Goal: Task Accomplishment & Management: Manage account settings

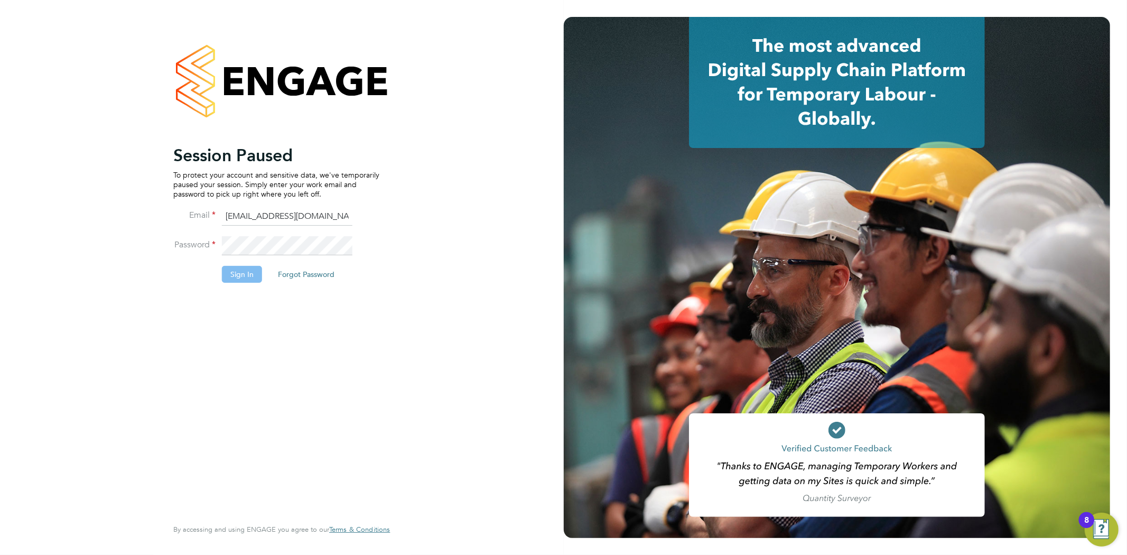
click at [246, 278] on button "Sign In" at bounding box center [242, 274] width 40 height 17
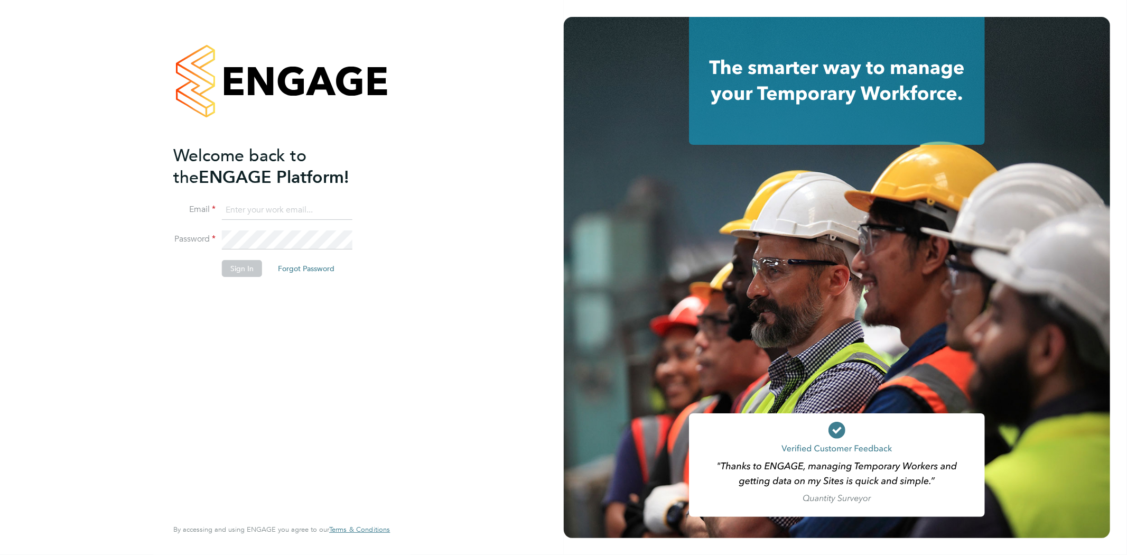
type input "info@cbwstaffingsolutions.com"
click at [241, 267] on button "Sign In" at bounding box center [242, 268] width 40 height 17
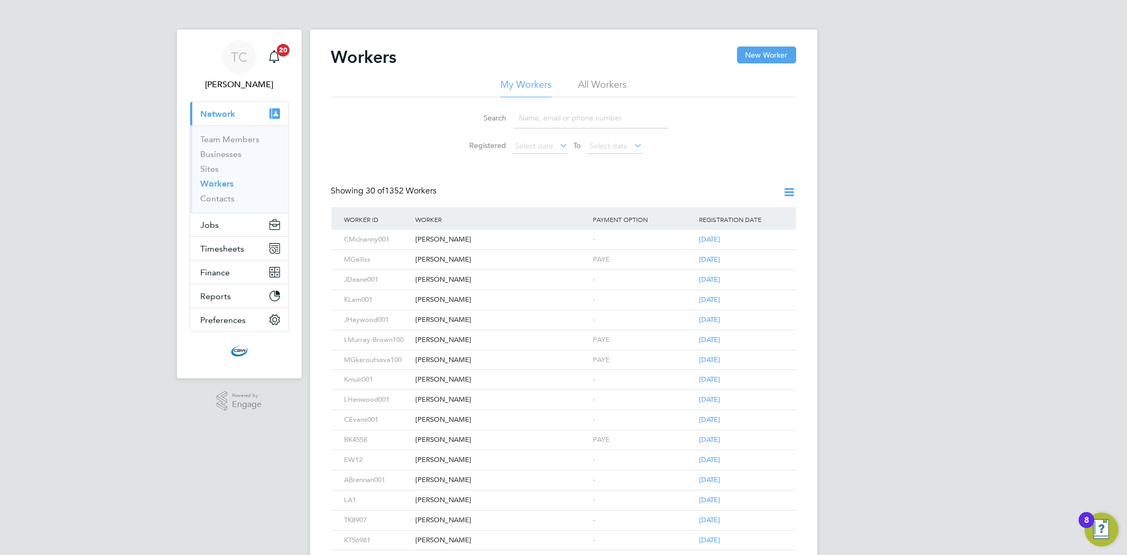
click at [559, 118] on input at bounding box center [591, 118] width 154 height 21
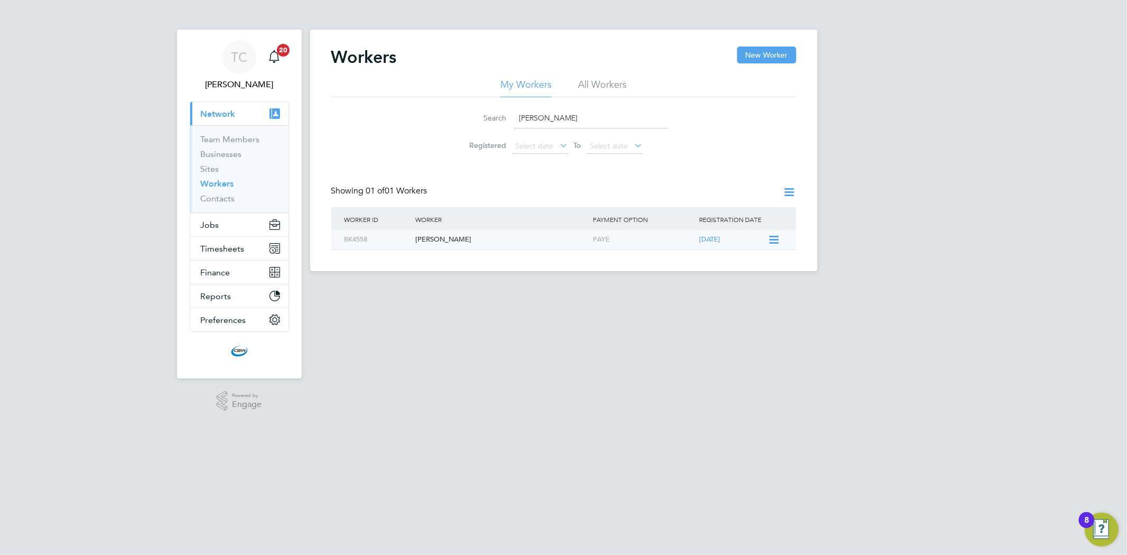
type input "BETTY"
click at [478, 236] on div "[PERSON_NAME]" at bounding box center [502, 240] width 178 height 20
click at [212, 235] on button "Jobs" at bounding box center [239, 224] width 98 height 23
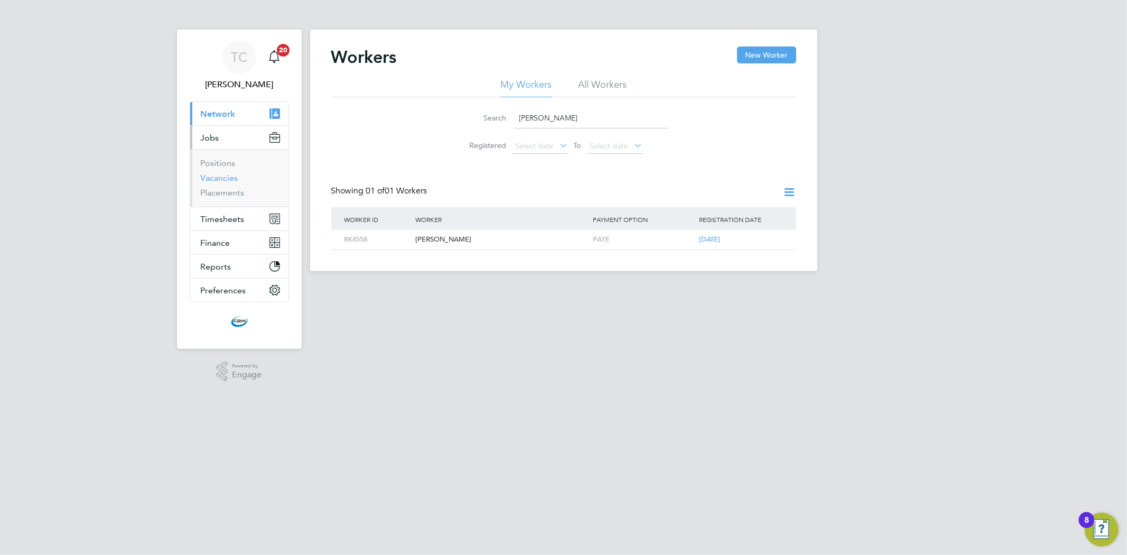
click at [214, 173] on link "Vacancies" at bounding box center [220, 178] width 38 height 10
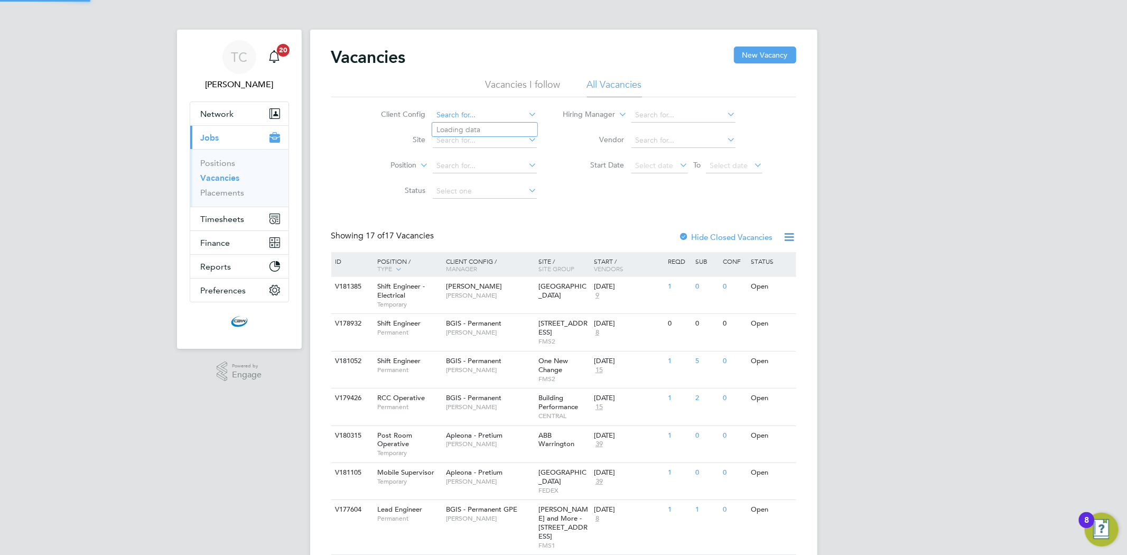
click at [495, 108] on input at bounding box center [485, 115] width 104 height 15
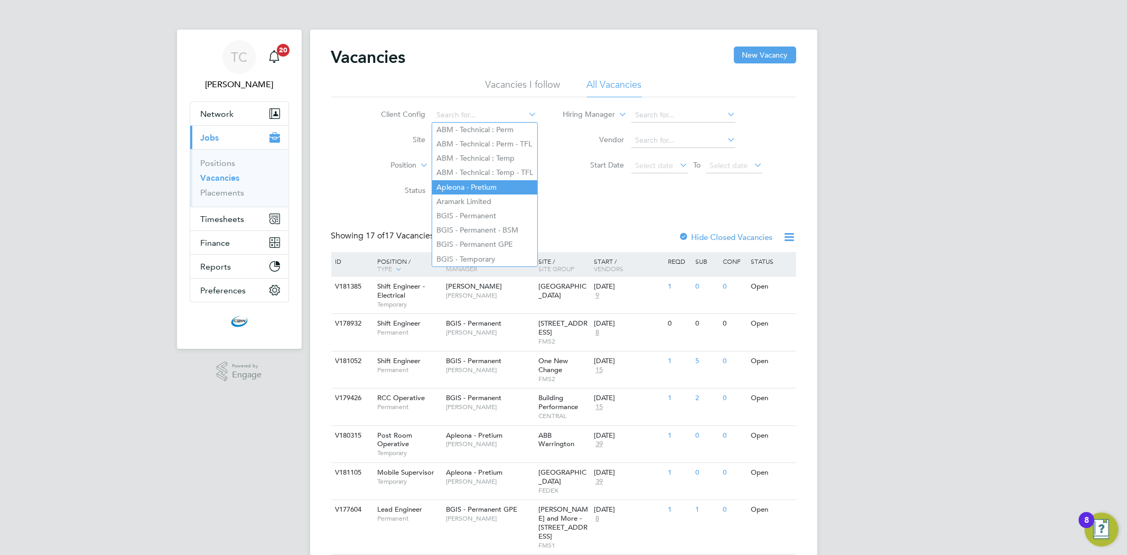
click at [465, 190] on li "Apleona - Pretium" at bounding box center [484, 187] width 105 height 14
type input "Apleona - Pretium"
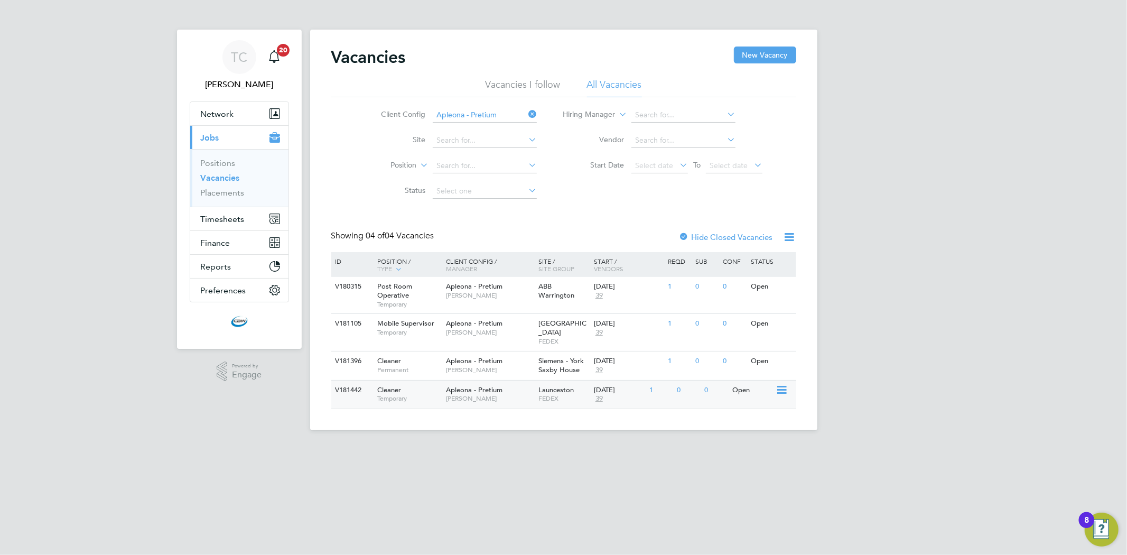
click at [455, 394] on span "[PERSON_NAME]" at bounding box center [489, 398] width 87 height 8
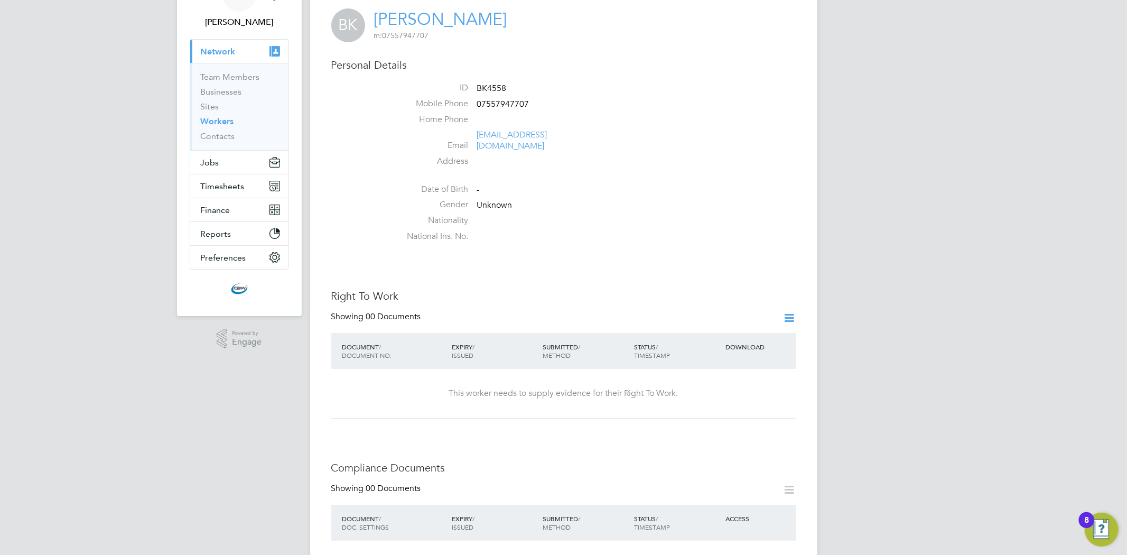
scroll to position [176, 0]
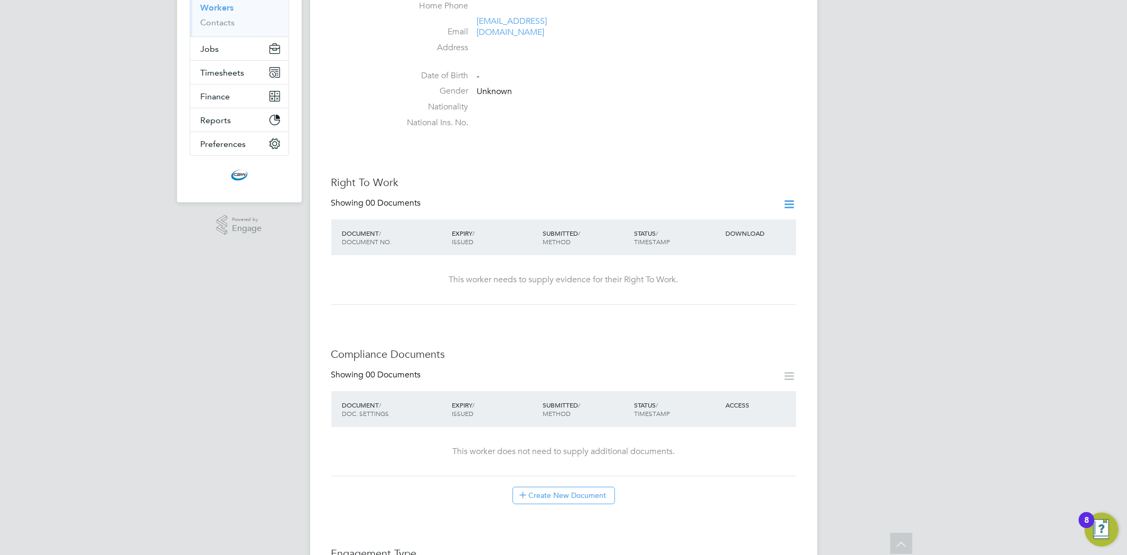
click at [788, 198] on icon at bounding box center [789, 204] width 13 height 13
click at [742, 215] on li "Add Right To Work Document" at bounding box center [730, 218] width 127 height 15
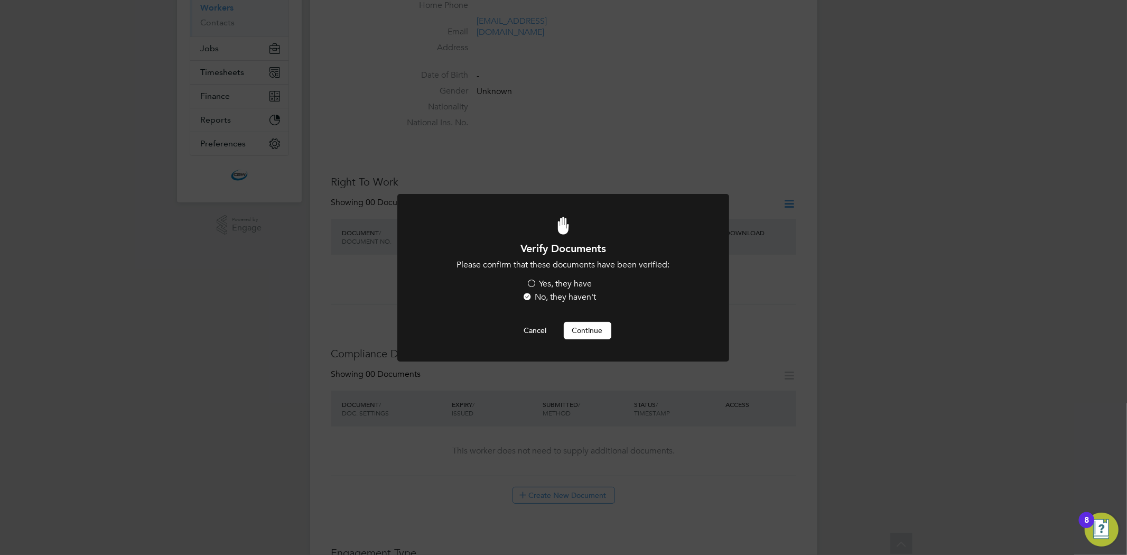
click at [544, 284] on label "Yes, they have" at bounding box center [560, 283] width 66 height 11
click at [0, 0] on input "Yes, they have" at bounding box center [0, 0] width 0 height 0
click at [599, 334] on button "Continue" at bounding box center [588, 330] width 48 height 17
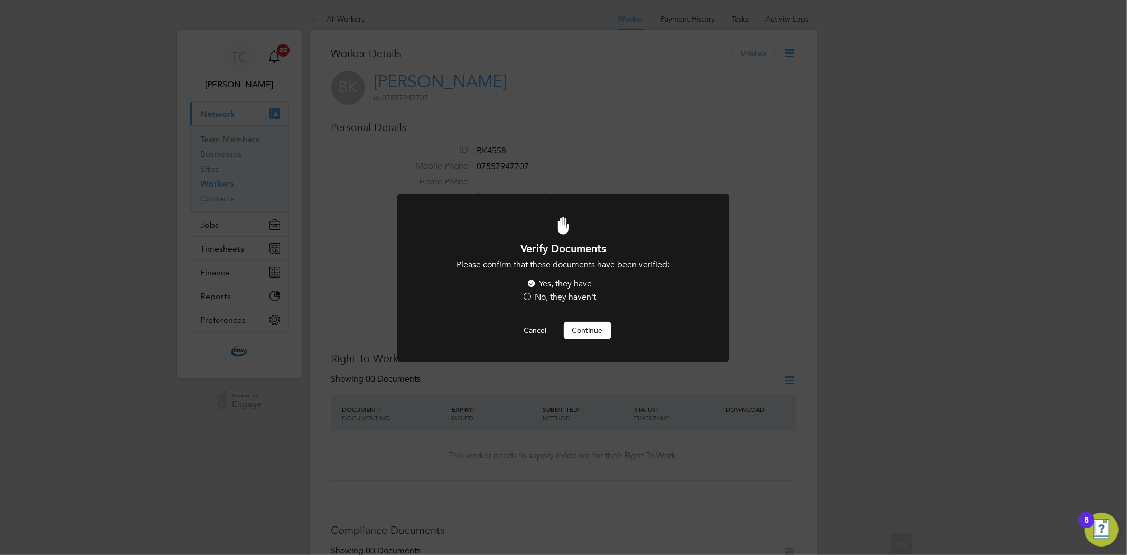
scroll to position [176, 0]
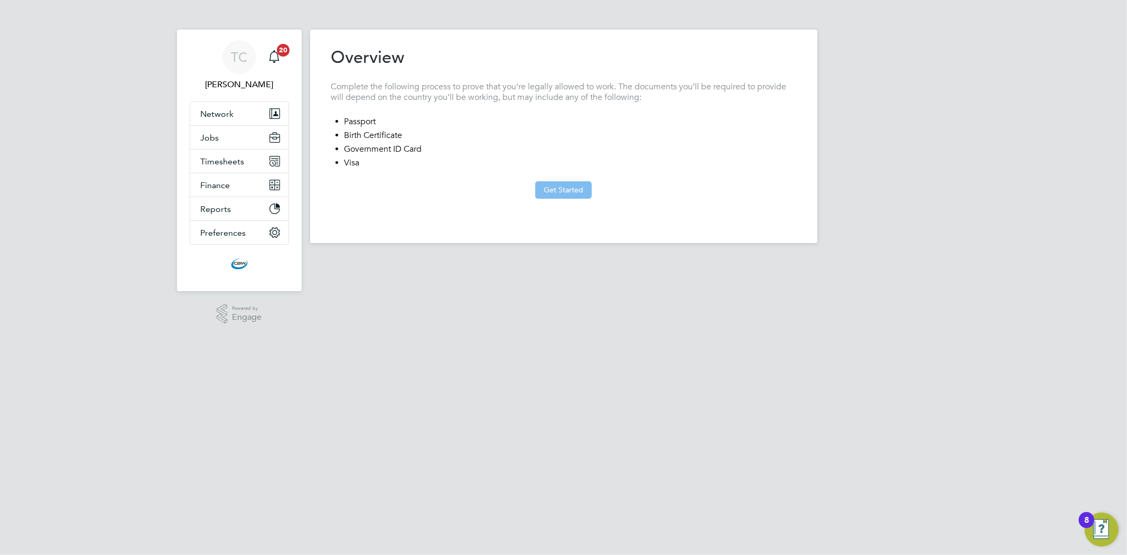
click at [582, 182] on button "Get Started" at bounding box center [563, 189] width 57 height 17
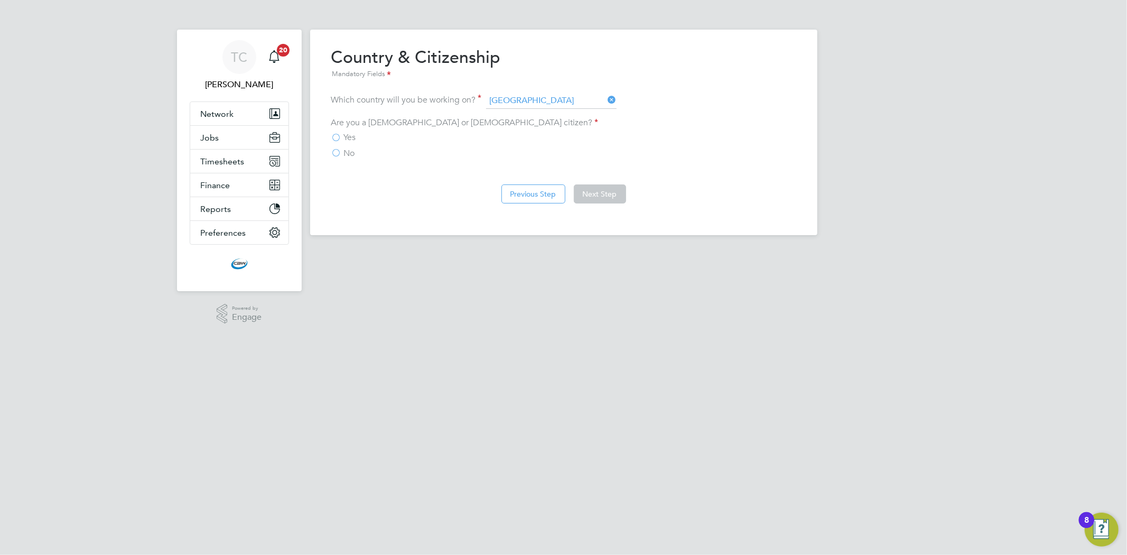
click at [342, 152] on label "No" at bounding box center [343, 153] width 24 height 11
click at [0, 0] on input "No" at bounding box center [0, 0] width 0 height 0
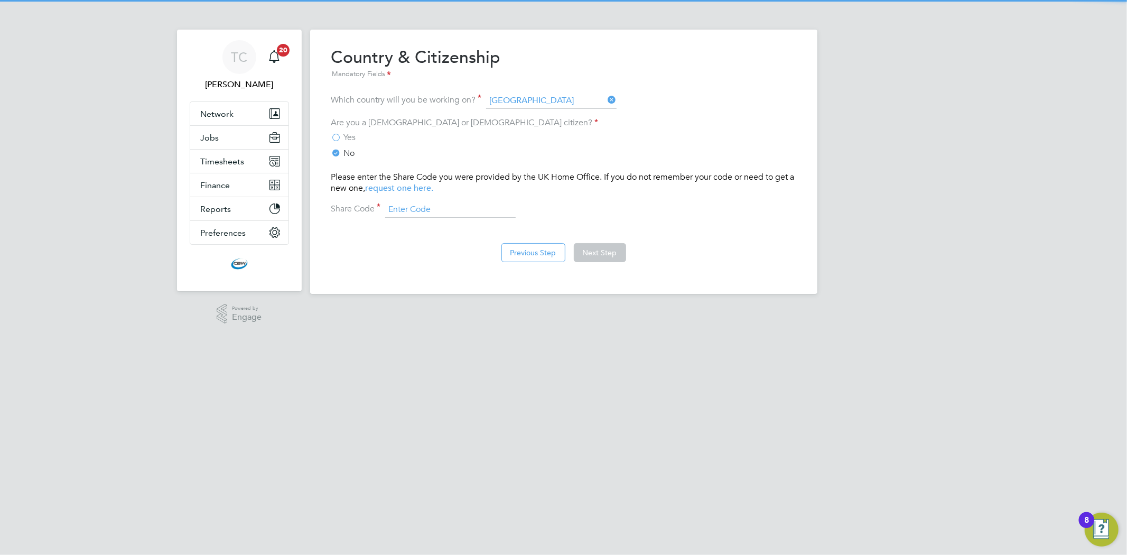
click at [441, 203] on input at bounding box center [450, 210] width 131 height 16
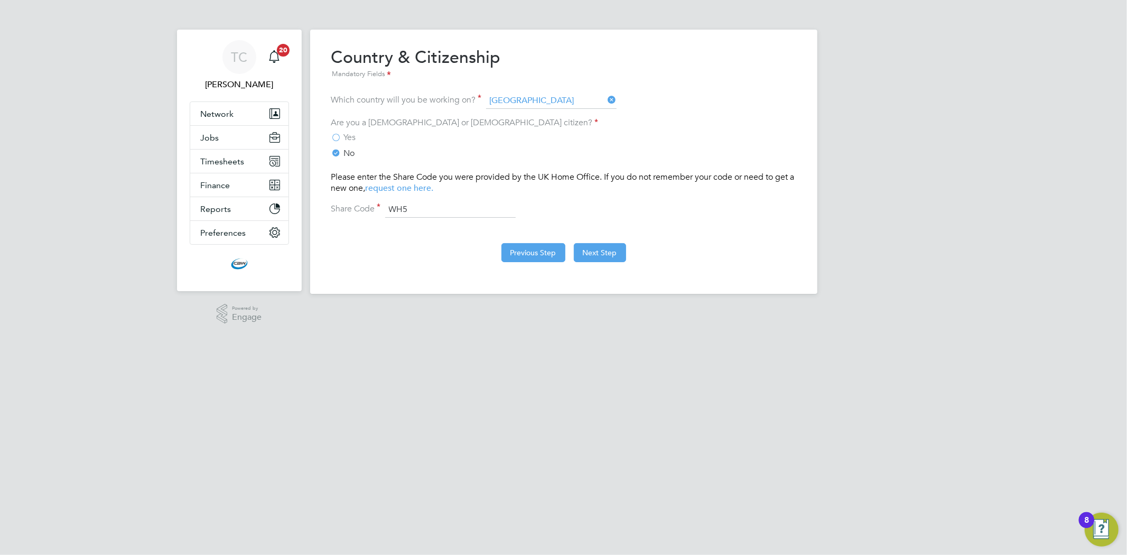
type input "WH5 HMG 6H4"
click at [590, 252] on button "Next Step" at bounding box center [600, 252] width 52 height 19
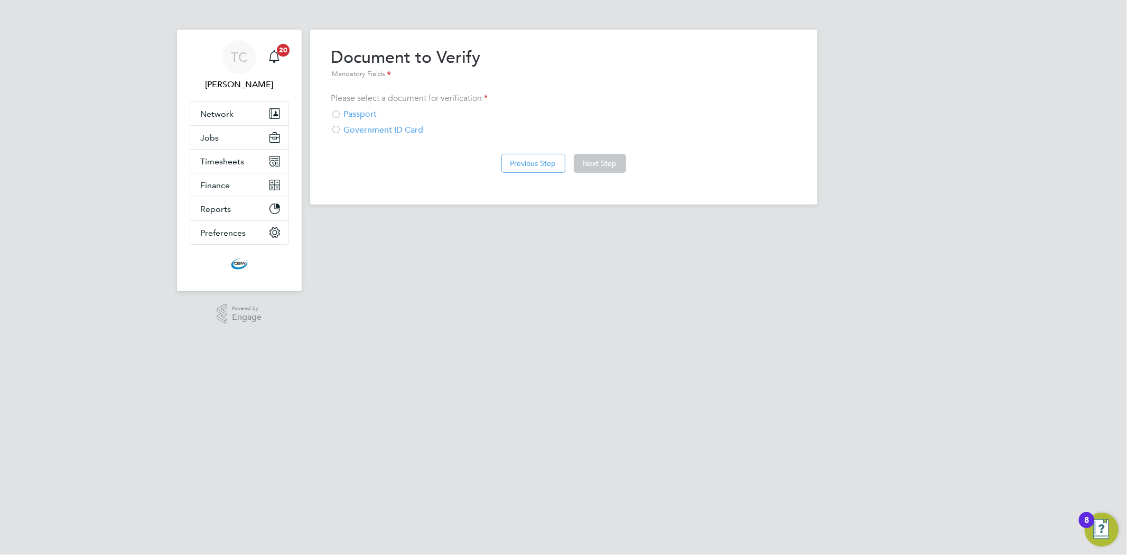
click at [361, 115] on div "Passport" at bounding box center [563, 114] width 465 height 11
click at [596, 165] on button "Next Step" at bounding box center [600, 163] width 52 height 19
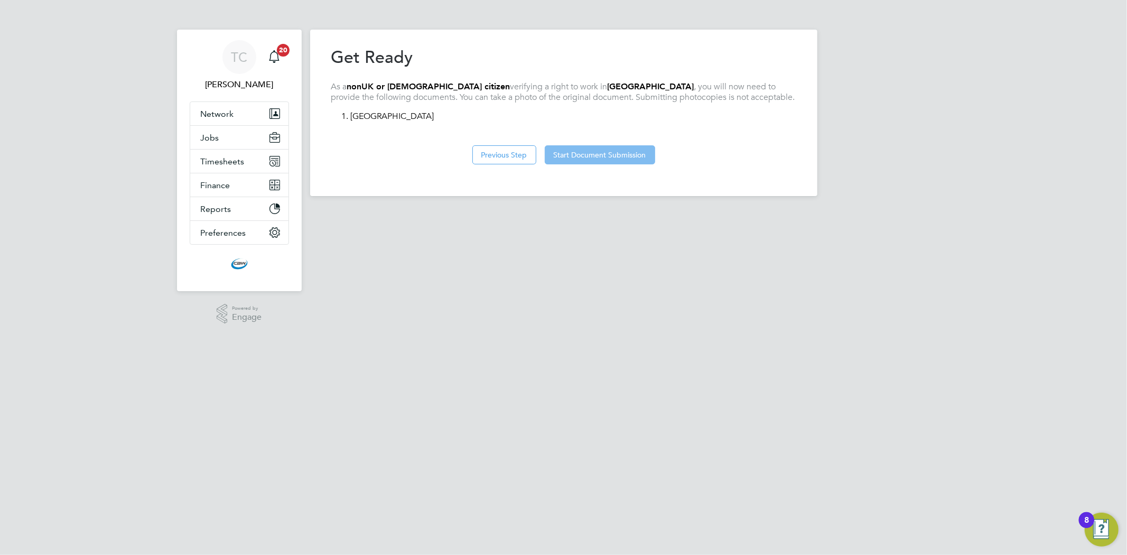
click at [580, 160] on button "Start Document Submission" at bounding box center [600, 154] width 110 height 19
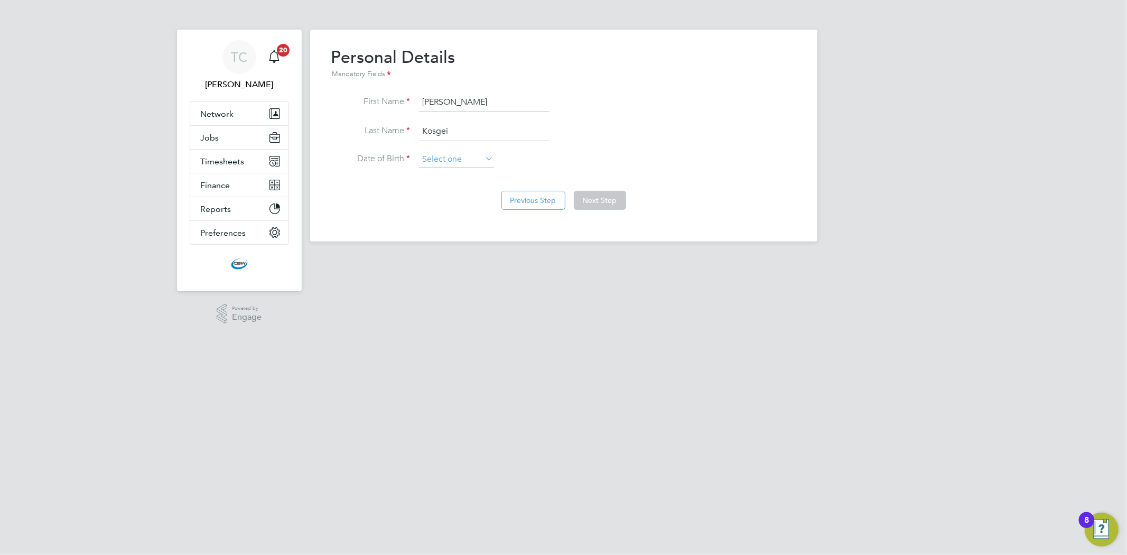
click at [458, 159] on input at bounding box center [456, 160] width 75 height 16
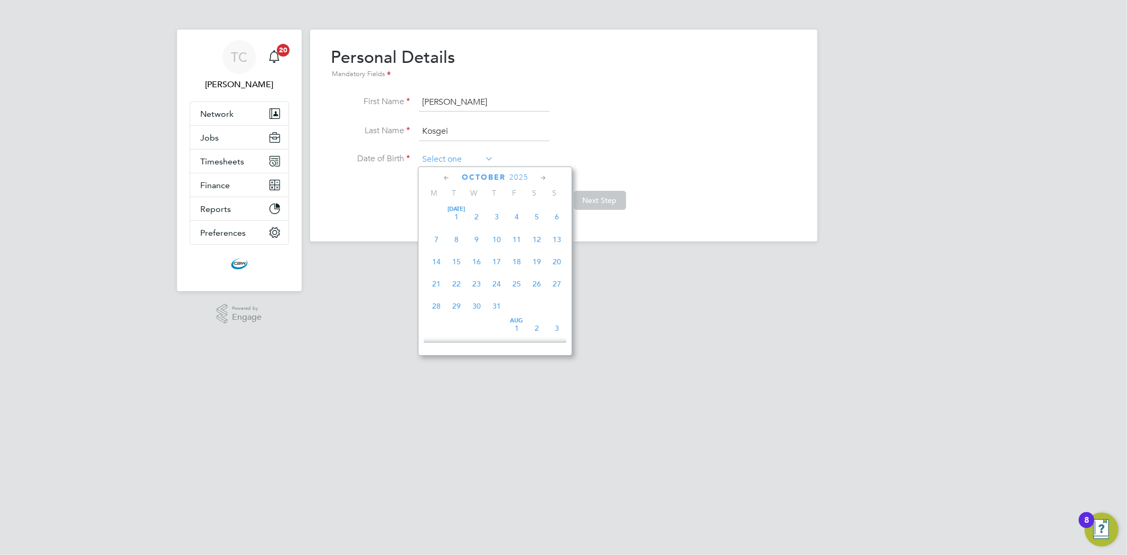
scroll to position [294, 0]
click at [520, 175] on span "2025" at bounding box center [518, 177] width 19 height 9
click at [542, 223] on span "1995" at bounding box center [537, 222] width 20 height 20
click at [446, 176] on icon at bounding box center [447, 178] width 10 height 12
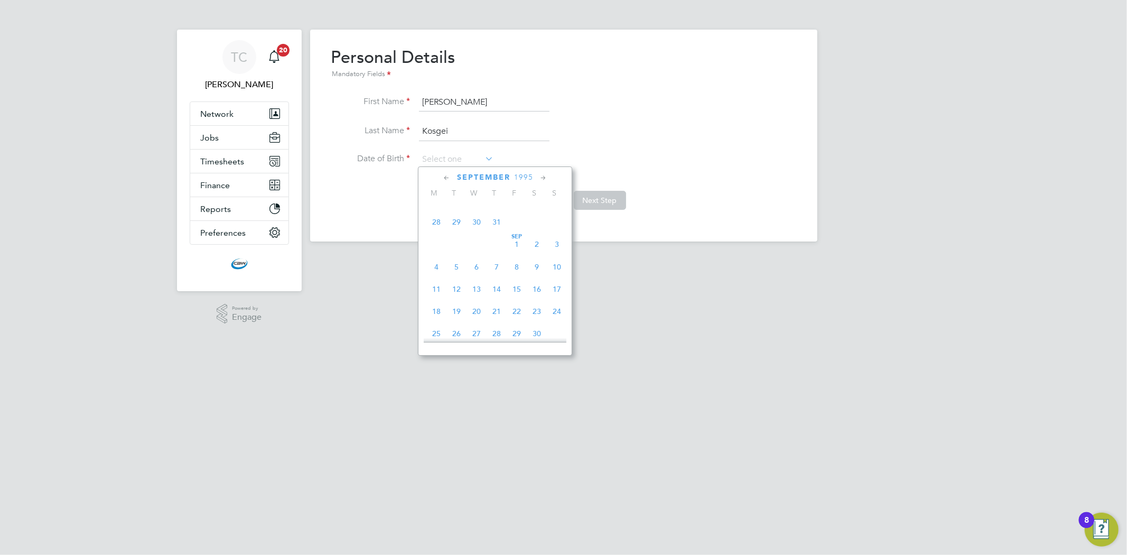
scroll to position [135, 0]
click at [478, 241] on span "9" at bounding box center [477, 238] width 20 height 20
type input "09 Aug 1995"
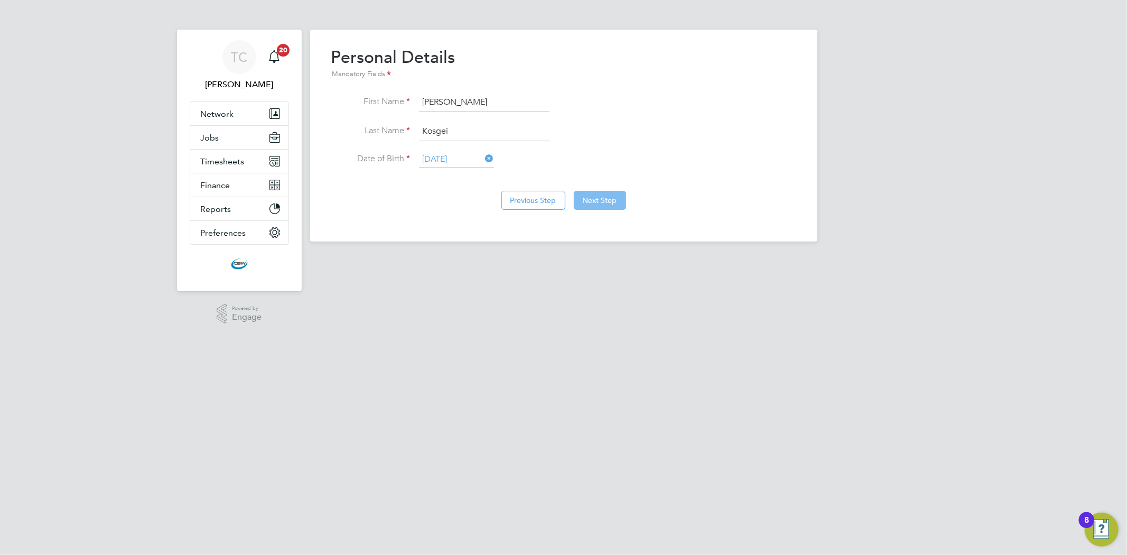
click at [598, 204] on button "Next Step" at bounding box center [600, 200] width 52 height 19
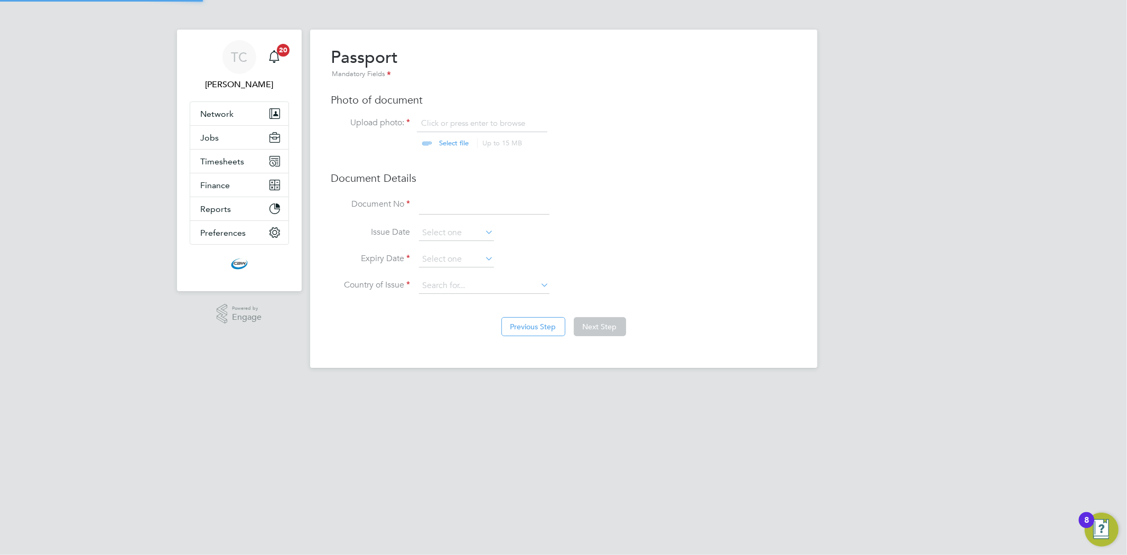
scroll to position [14, 131]
click at [453, 145] on input "file" at bounding box center [464, 134] width 166 height 32
type input "C:\fakepath\Betty Passport - betty chelangat.pdf"
click at [455, 198] on input at bounding box center [484, 204] width 131 height 19
type input "AK1310413"
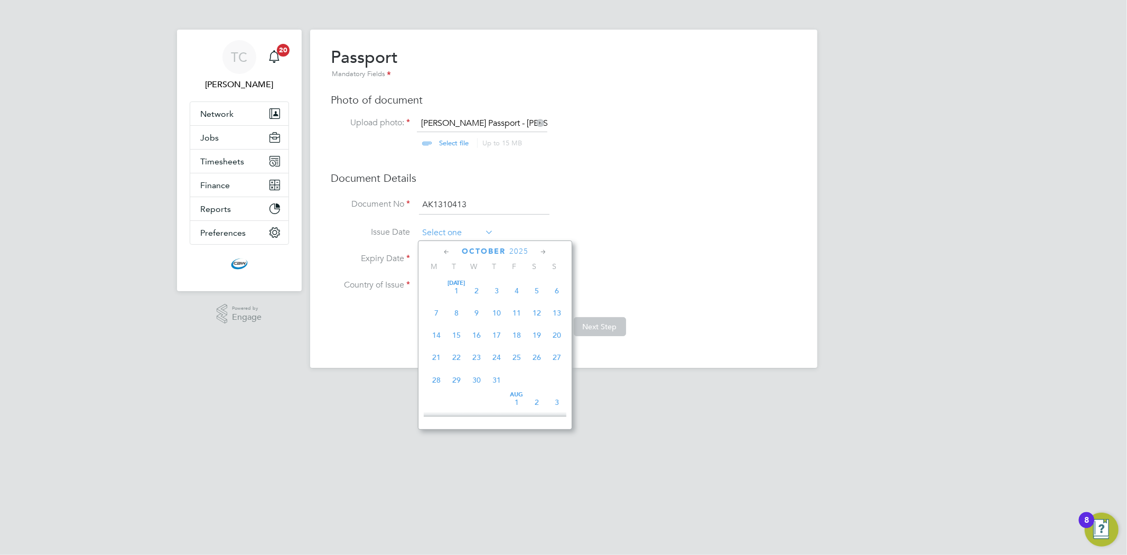
click at [457, 234] on input at bounding box center [456, 233] width 75 height 16
click at [522, 249] on span "2025" at bounding box center [518, 251] width 19 height 9
click at [537, 331] on span "2023" at bounding box center [537, 326] width 20 height 20
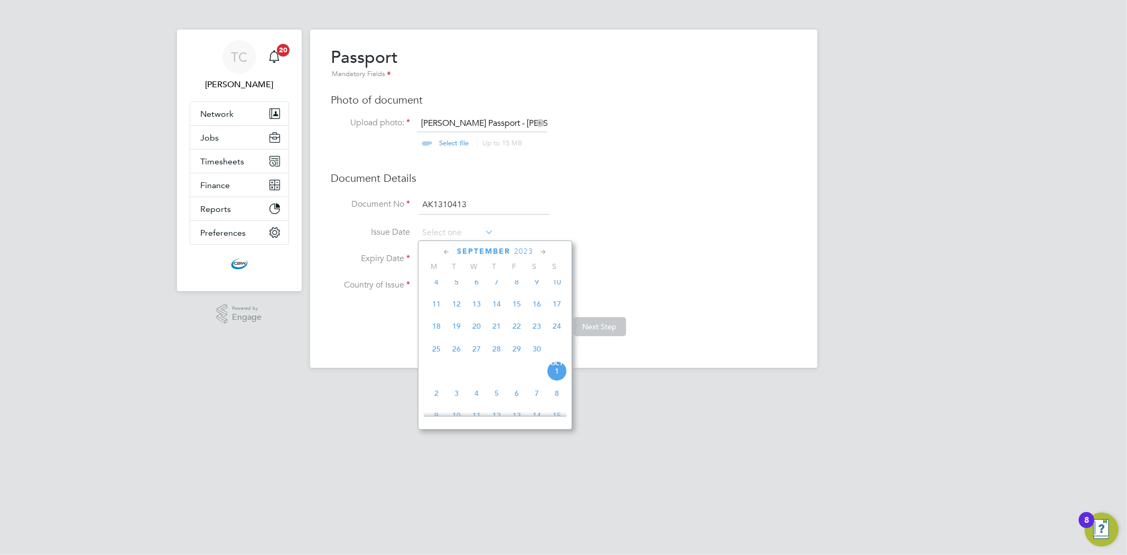
click at [448, 249] on icon at bounding box center [447, 252] width 10 height 12
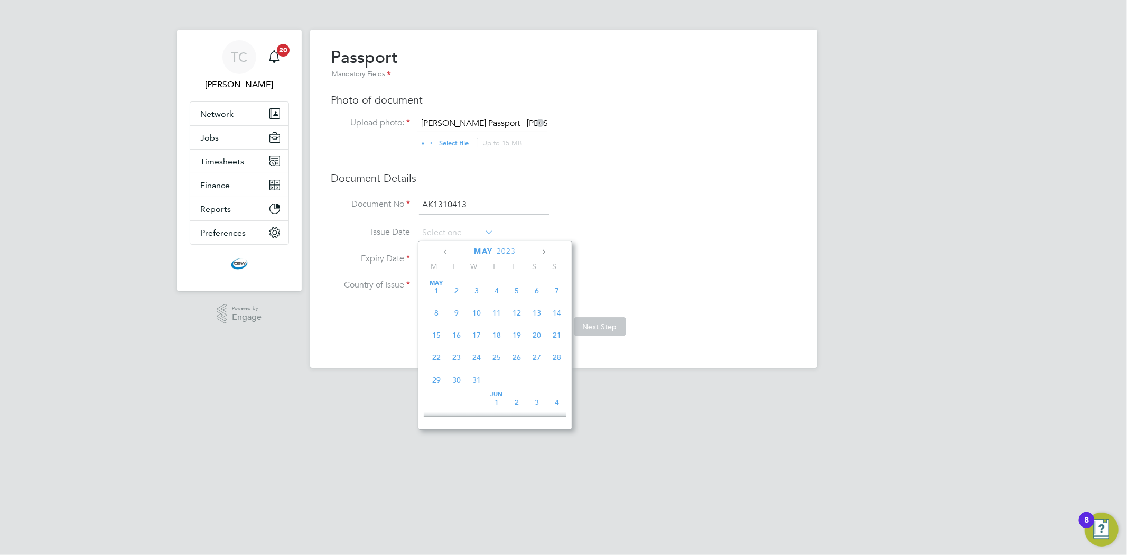
click at [457, 312] on span "9" at bounding box center [456, 313] width 20 height 20
type input "09 May 2023"
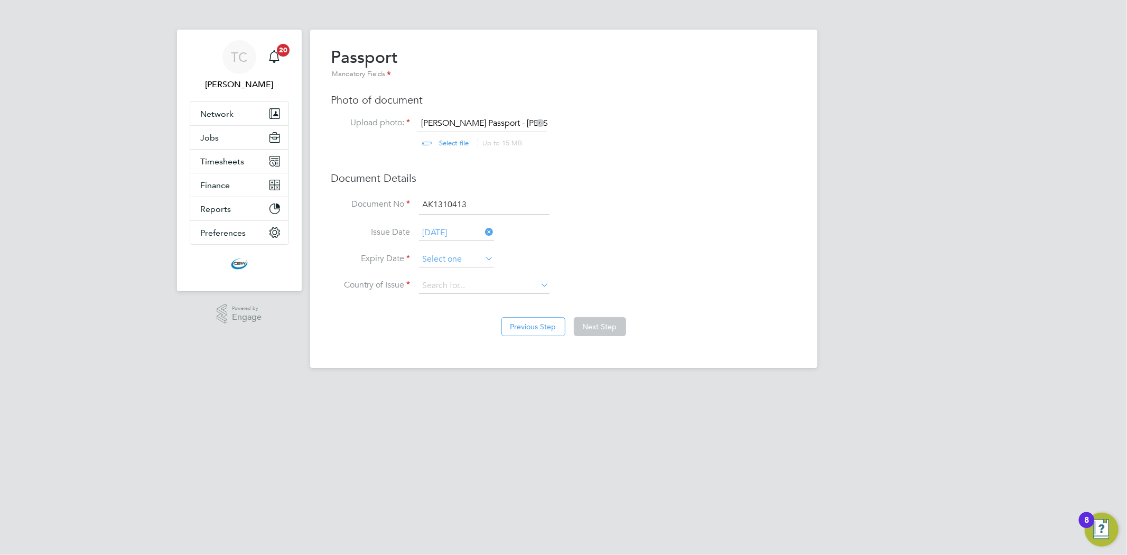
scroll to position [294, 0]
click at [456, 265] on input at bounding box center [456, 260] width 75 height 16
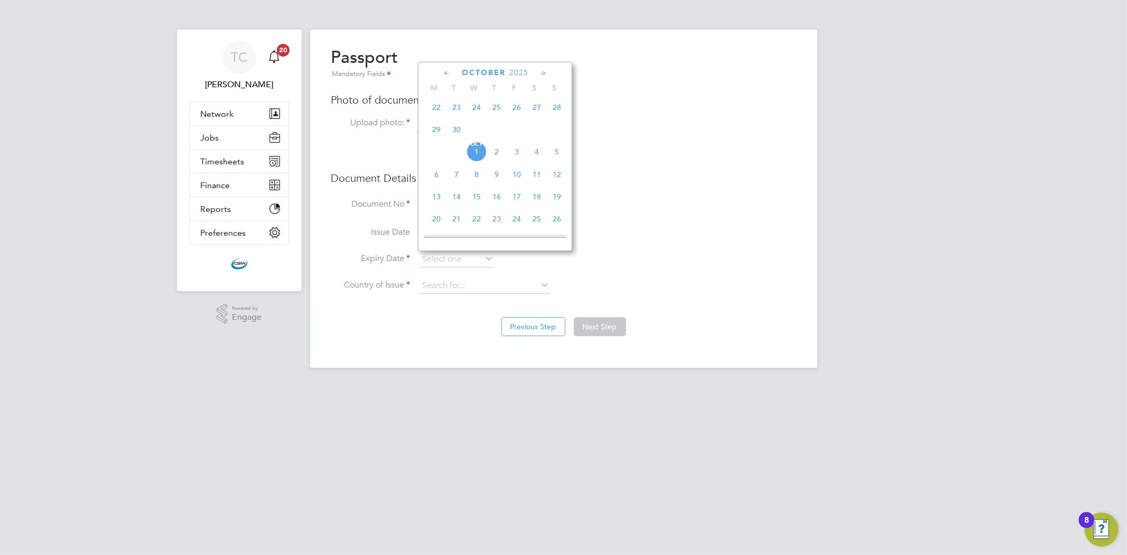
click at [520, 62] on div "October 2025 M T W T F S S Jul 1 2 3 4 5 6 7 8 9 10 11 12 13 14 15 16 17 18 19 …" at bounding box center [495, 156] width 154 height 189
click at [514, 70] on span "2025" at bounding box center [518, 72] width 19 height 9
click at [458, 193] on span "2033" at bounding box center [456, 192] width 20 height 20
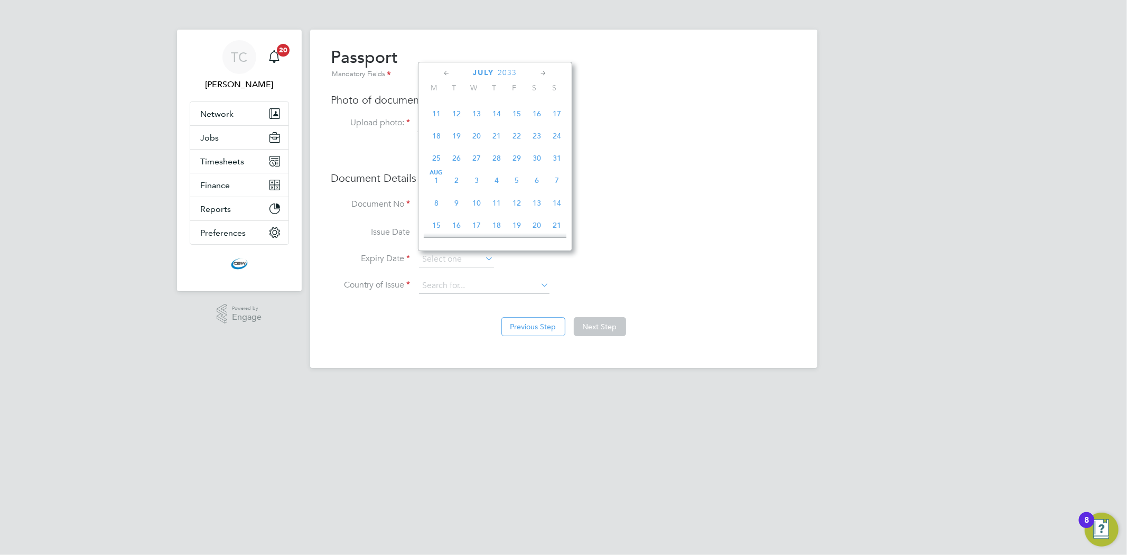
click at [446, 73] on icon at bounding box center [447, 74] width 10 height 12
click at [555, 134] on span "8" at bounding box center [557, 134] width 20 height 20
type input "08 May 2033"
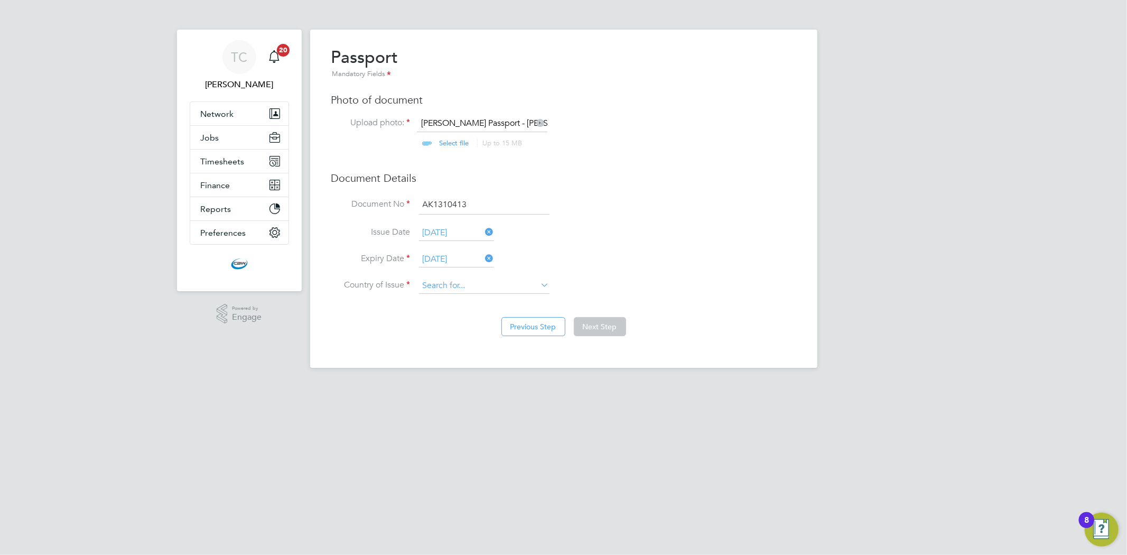
click at [448, 282] on input at bounding box center [484, 286] width 131 height 16
click at [443, 296] on li "Ken ya" at bounding box center [484, 300] width 132 height 14
type input "Kenya"
click at [611, 327] on button "Next Step" at bounding box center [600, 326] width 52 height 19
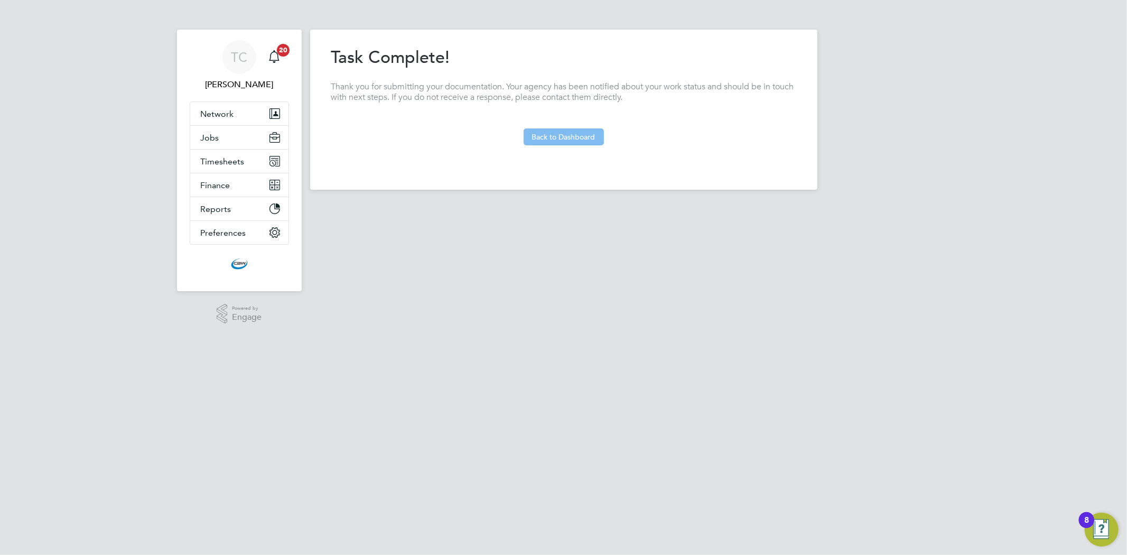
click at [582, 143] on button "Back to Dashboard" at bounding box center [564, 136] width 80 height 17
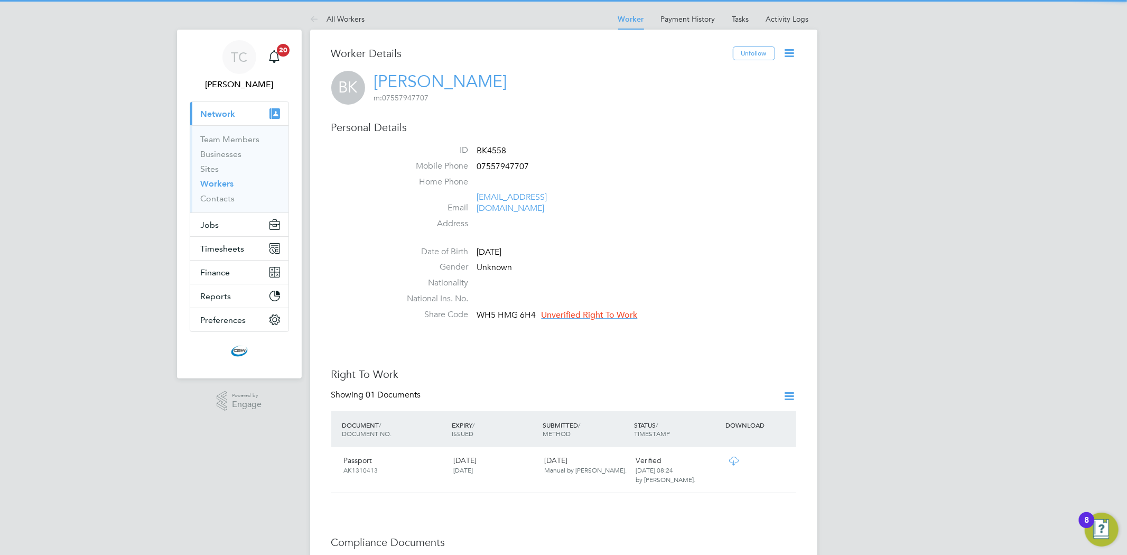
click at [579, 310] on span "Unverified Right To Work" at bounding box center [590, 315] width 96 height 11
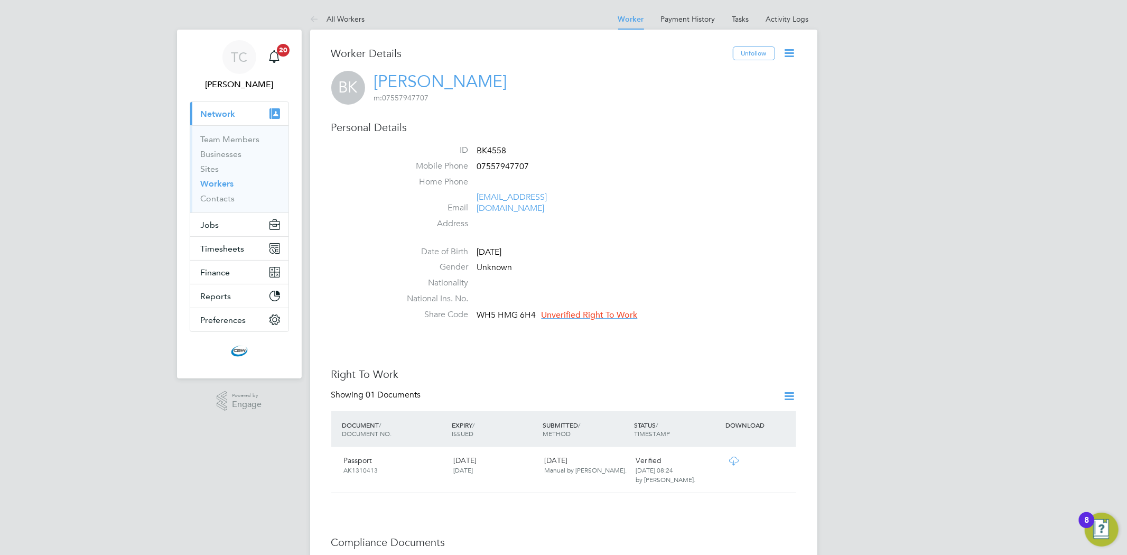
scroll to position [11, 96]
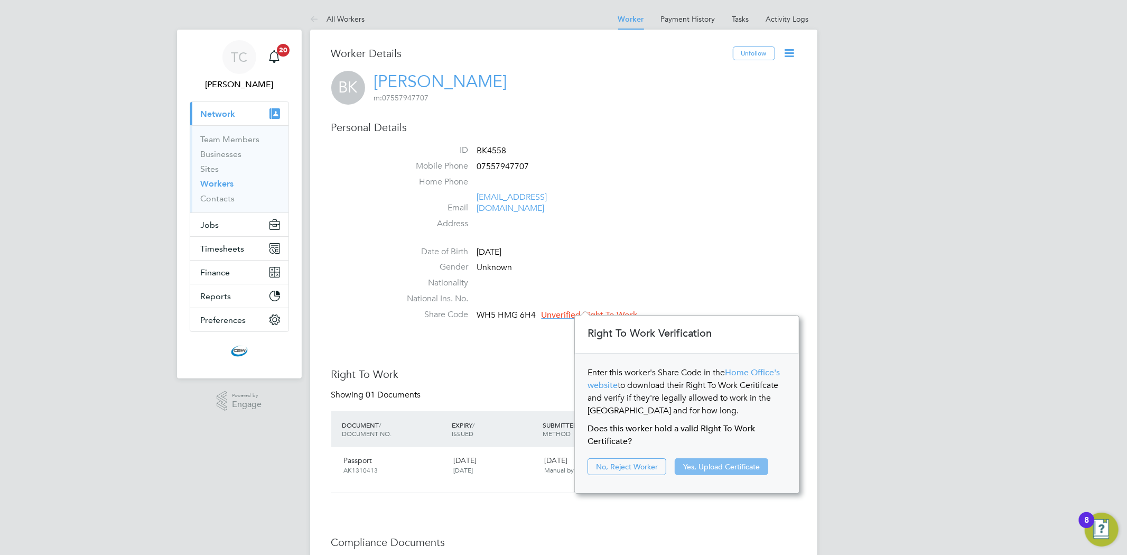
click at [717, 472] on button "Yes, Upload Certificate" at bounding box center [722, 466] width 94 height 17
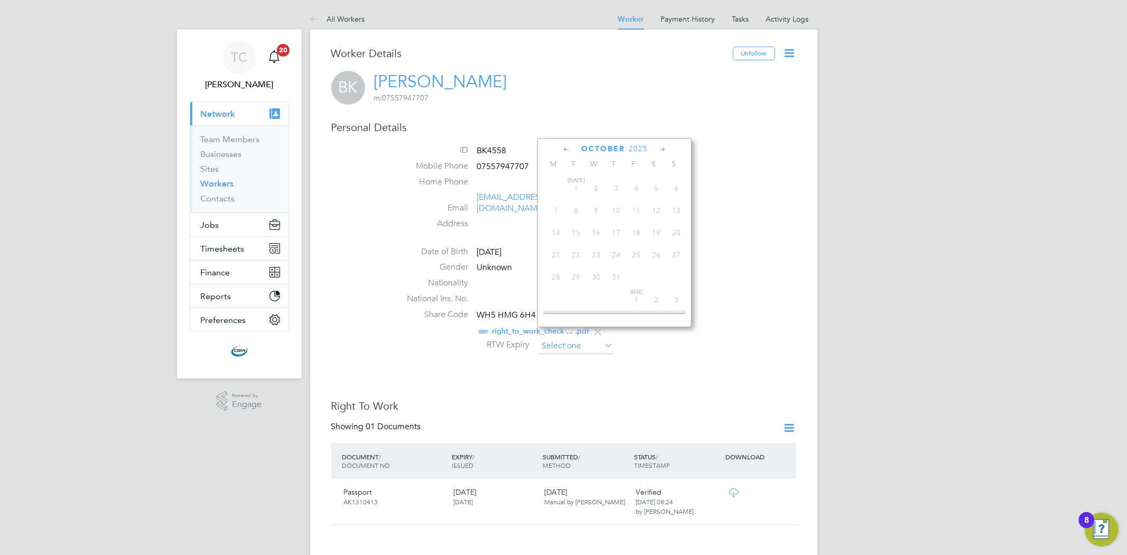
scroll to position [294, 0]
click at [575, 339] on input at bounding box center [575, 346] width 75 height 16
click at [636, 147] on span "2025" at bounding box center [638, 148] width 19 height 9
click at [574, 249] on span "2026" at bounding box center [576, 246] width 20 height 20
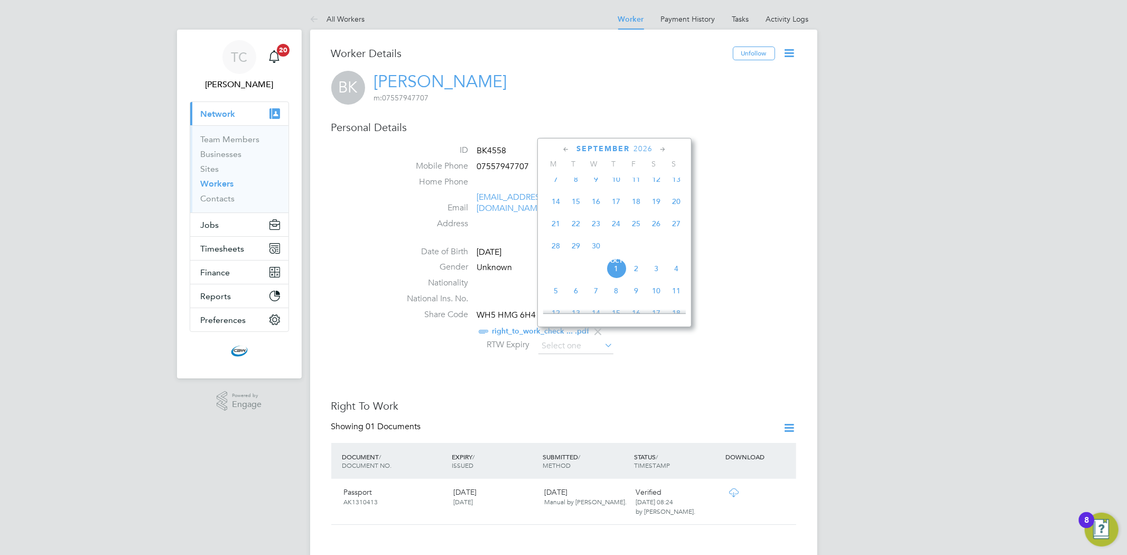
click at [564, 150] on icon at bounding box center [566, 150] width 10 height 12
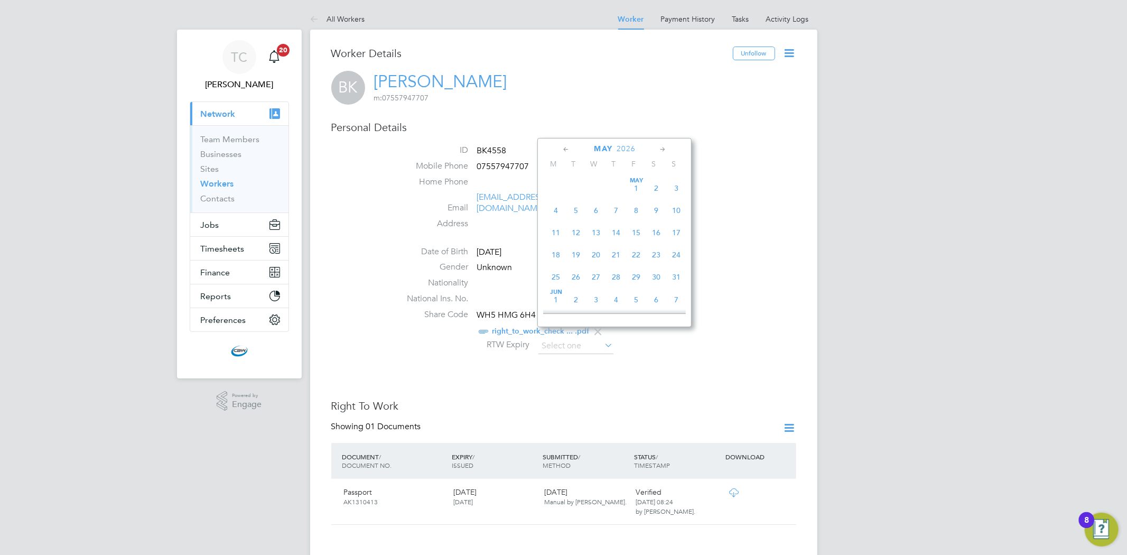
click at [665, 151] on icon at bounding box center [663, 150] width 10 height 12
click at [573, 187] on span "2" at bounding box center [576, 186] width 20 height 20
type input "02 Jun 2026"
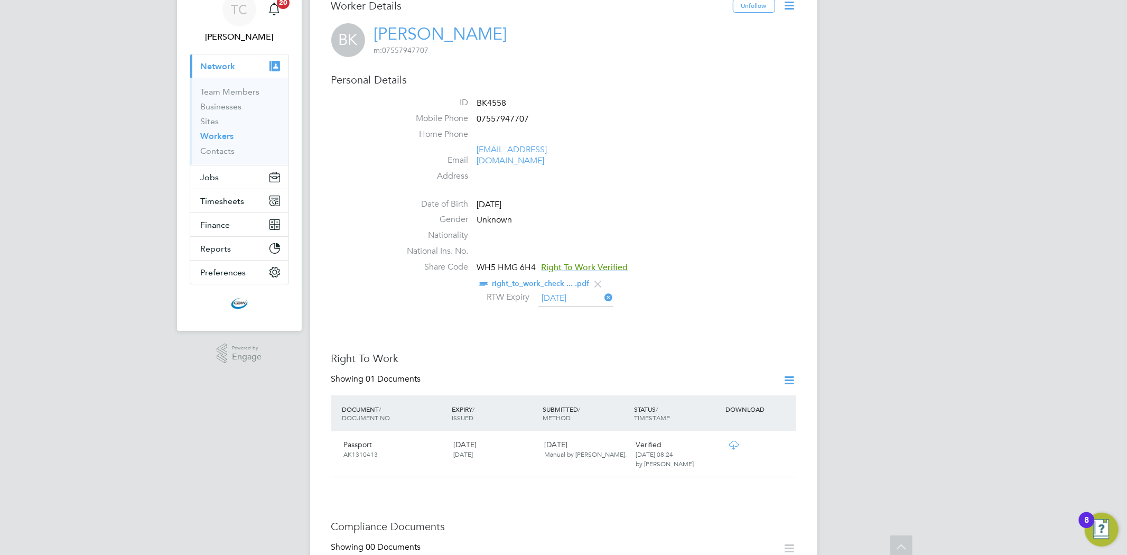
scroll to position [0, 0]
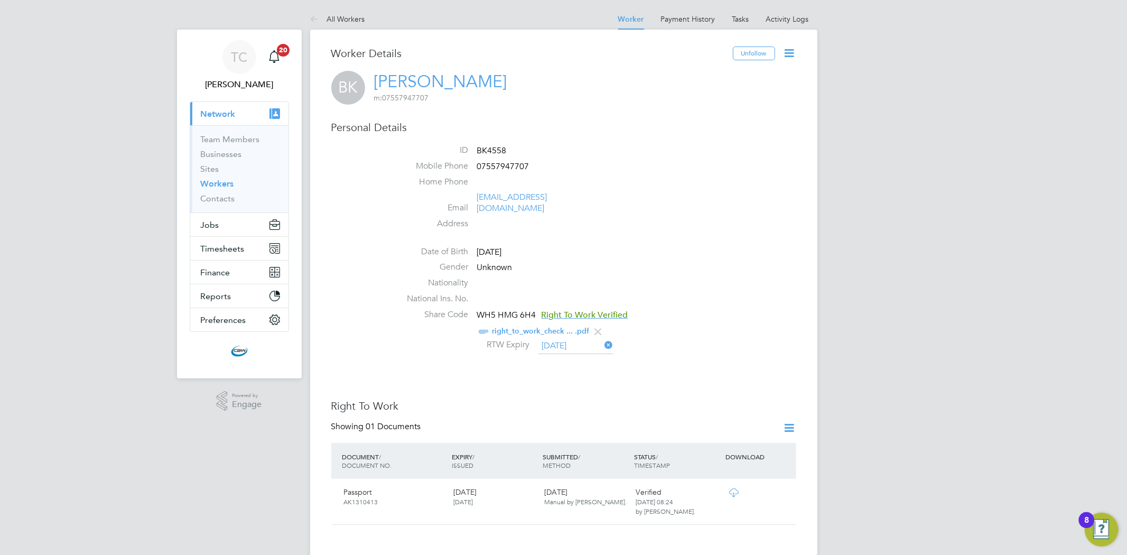
click at [222, 181] on link "Workers" at bounding box center [217, 184] width 33 height 10
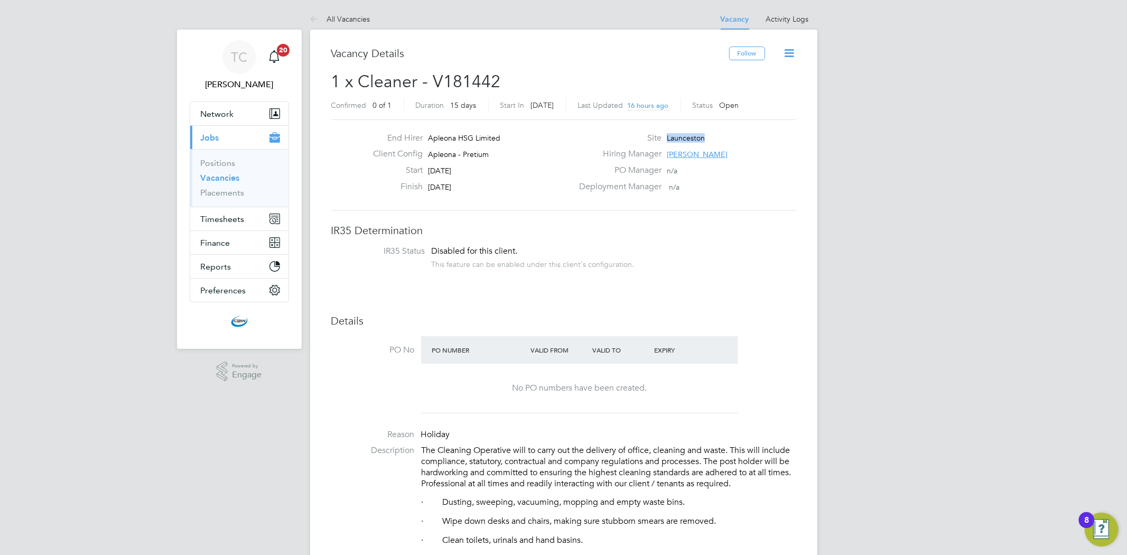
drag, startPoint x: 719, startPoint y: 134, endPoint x: 663, endPoint y: 138, distance: 56.7
click at [663, 138] on div "Site Launceston" at bounding box center [686, 141] width 227 height 16
copy span "Launceston"
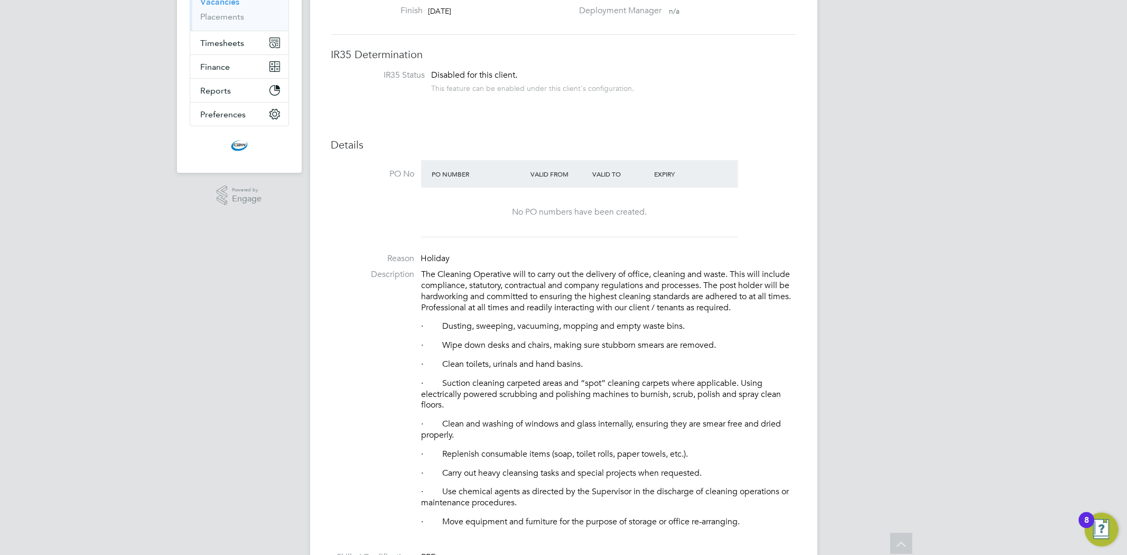
scroll to position [411, 0]
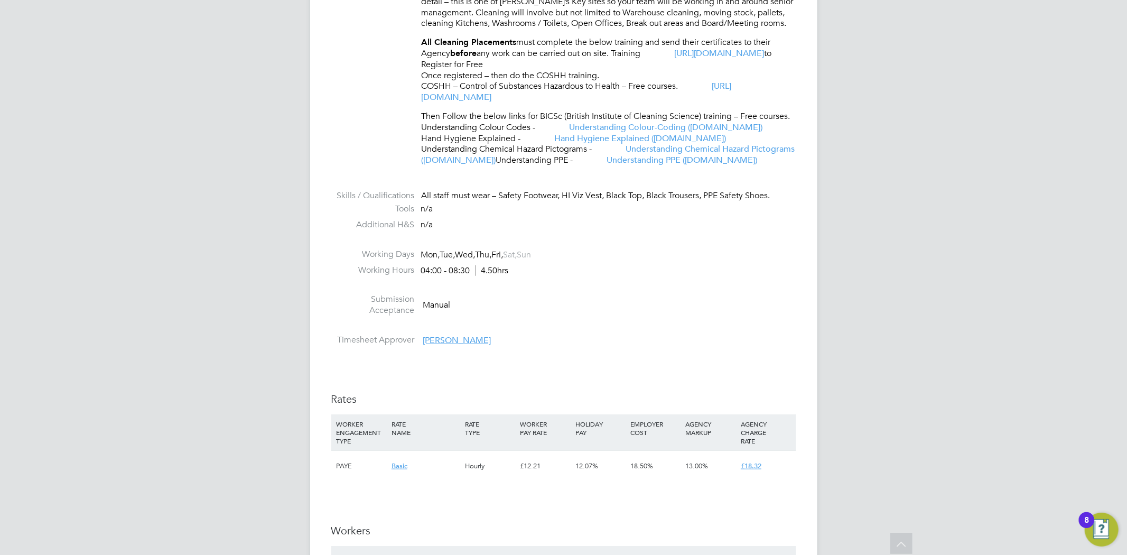
scroll to position [528, 0]
